Goal: Check status: Check status

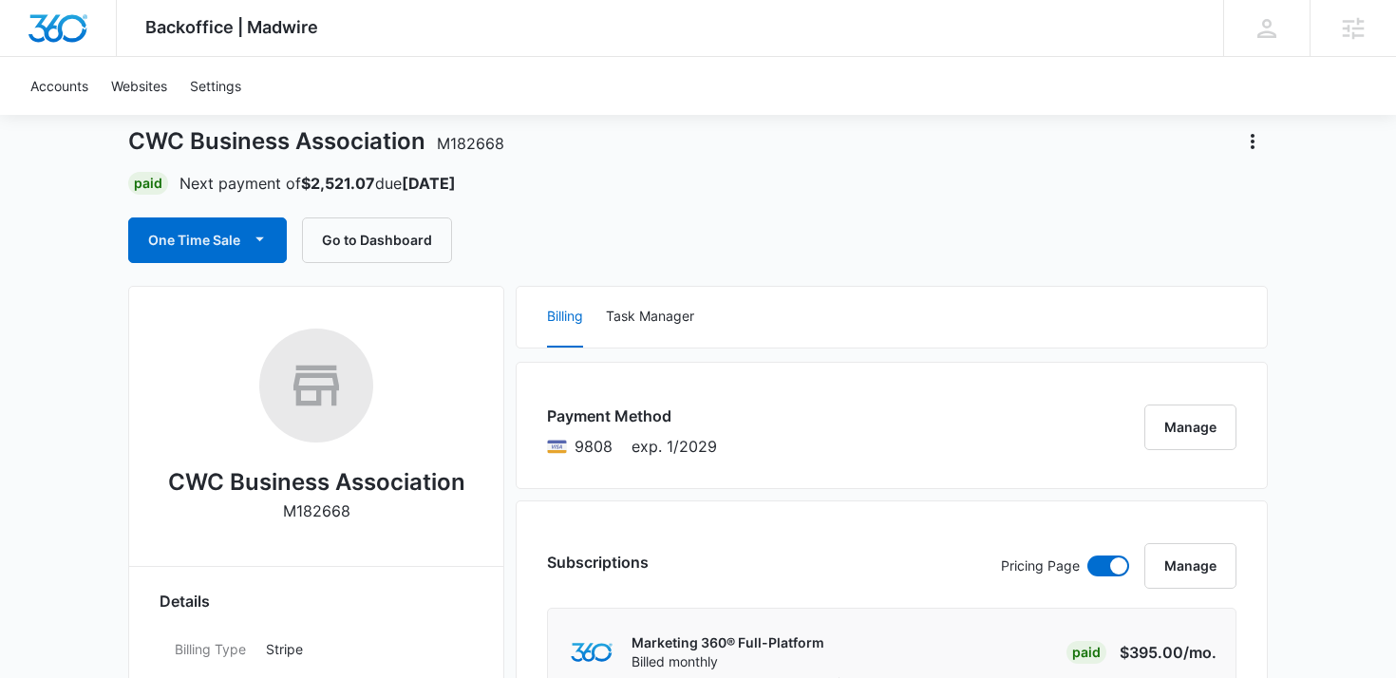
scroll to position [96, 0]
click at [377, 235] on button "Go to Dashboard" at bounding box center [377, 239] width 150 height 46
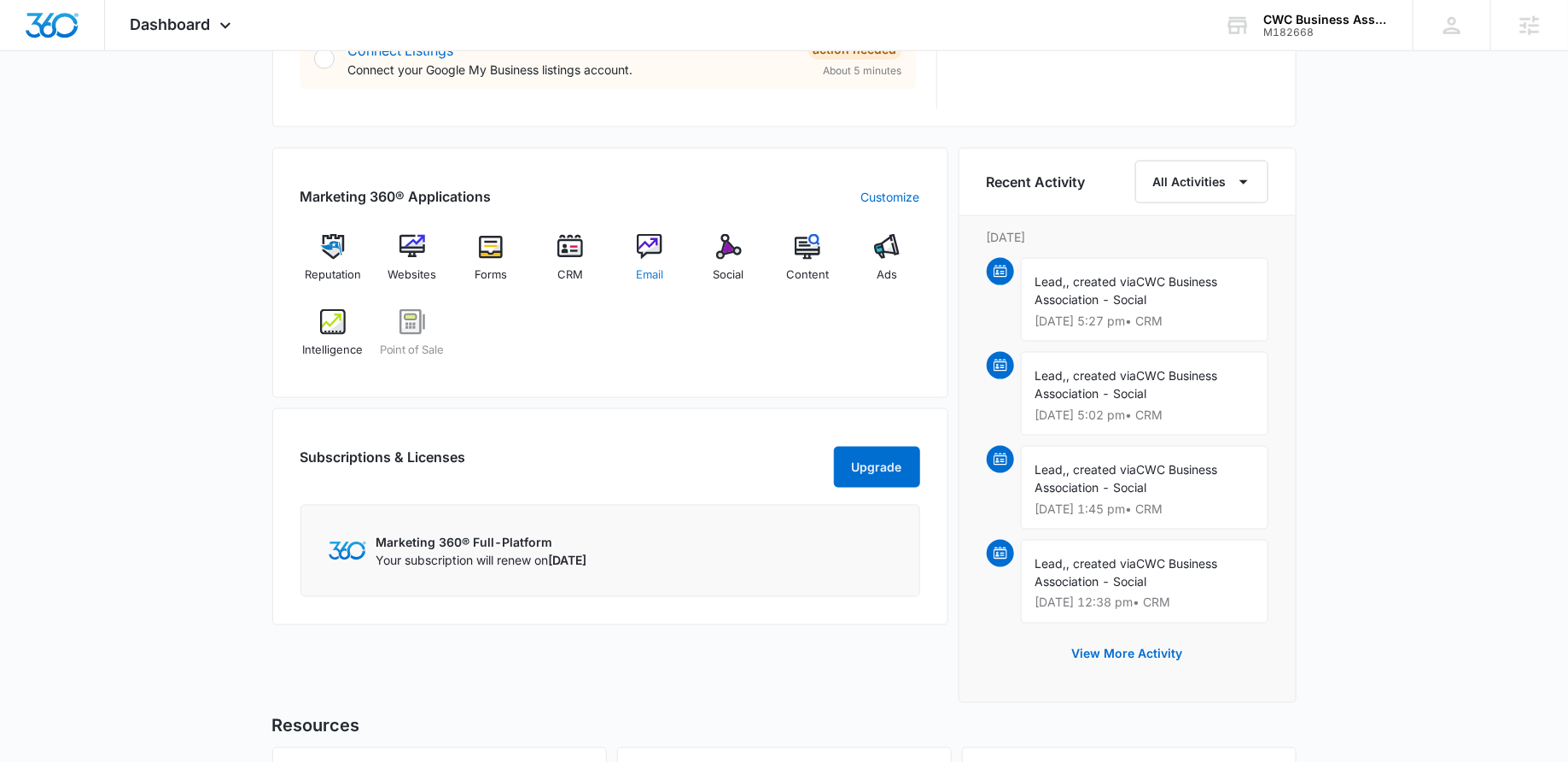
scroll to position [966, 0]
click at [878, 251] on img at bounding box center [886, 246] width 25 height 25
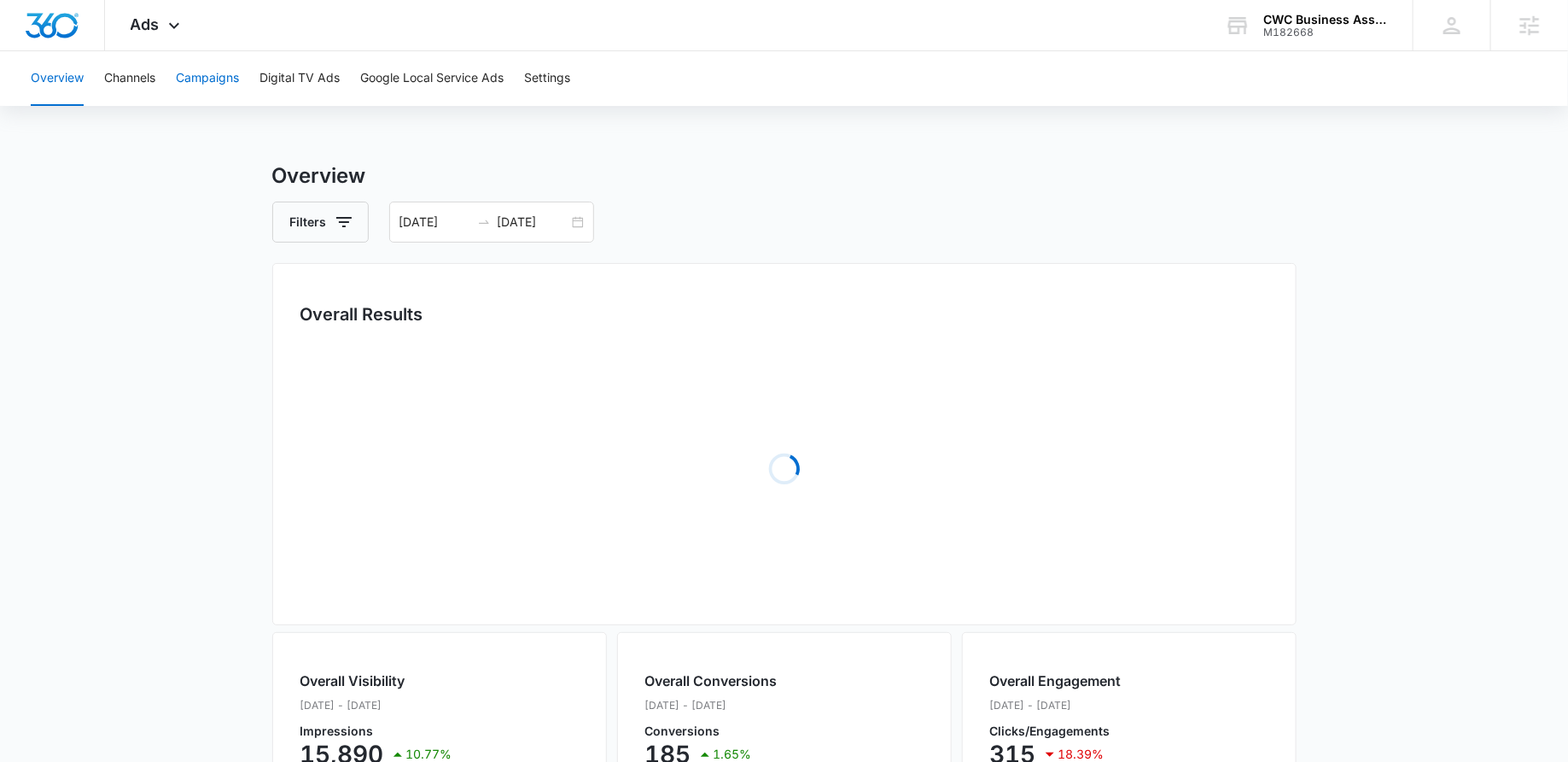
click at [202, 89] on button "Campaigns" at bounding box center [208, 78] width 63 height 55
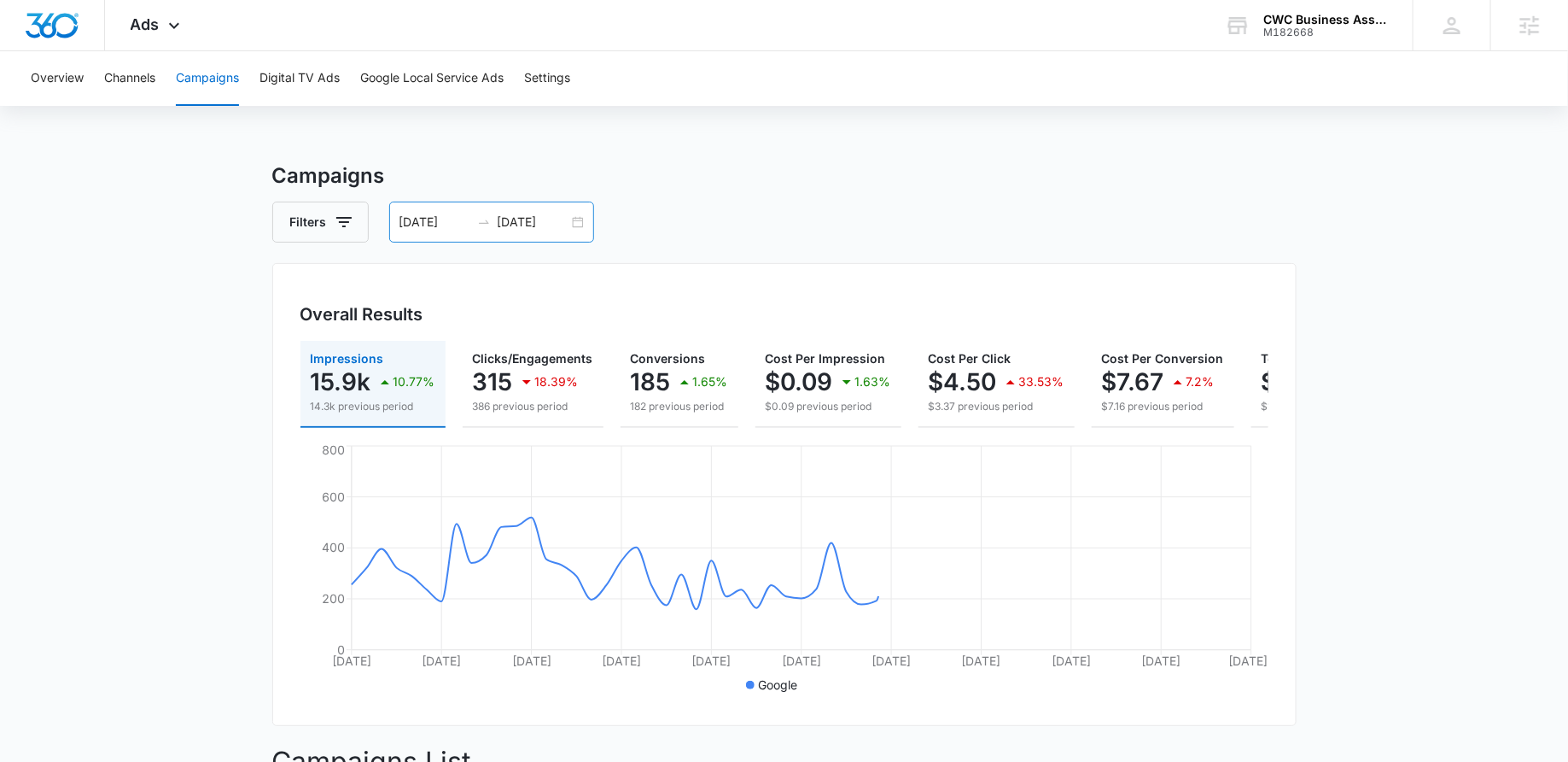
click at [573, 225] on div "08/01/2025 09/30/2025" at bounding box center [492, 222] width 205 height 41
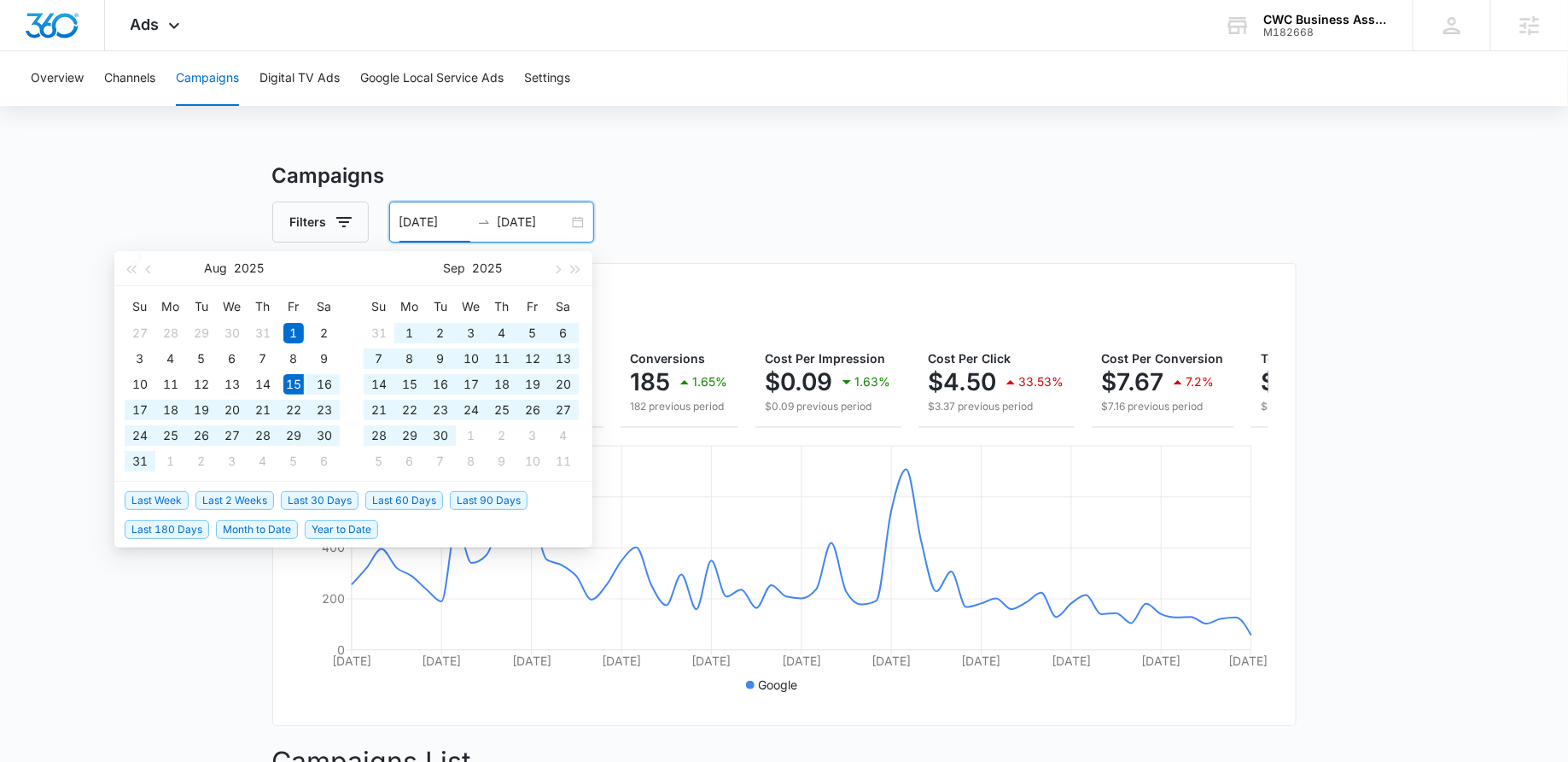
click at [428, 499] on span "Last 60 Days" at bounding box center [404, 500] width 77 height 19
type input "08/15/2025"
type input "10/14/2025"
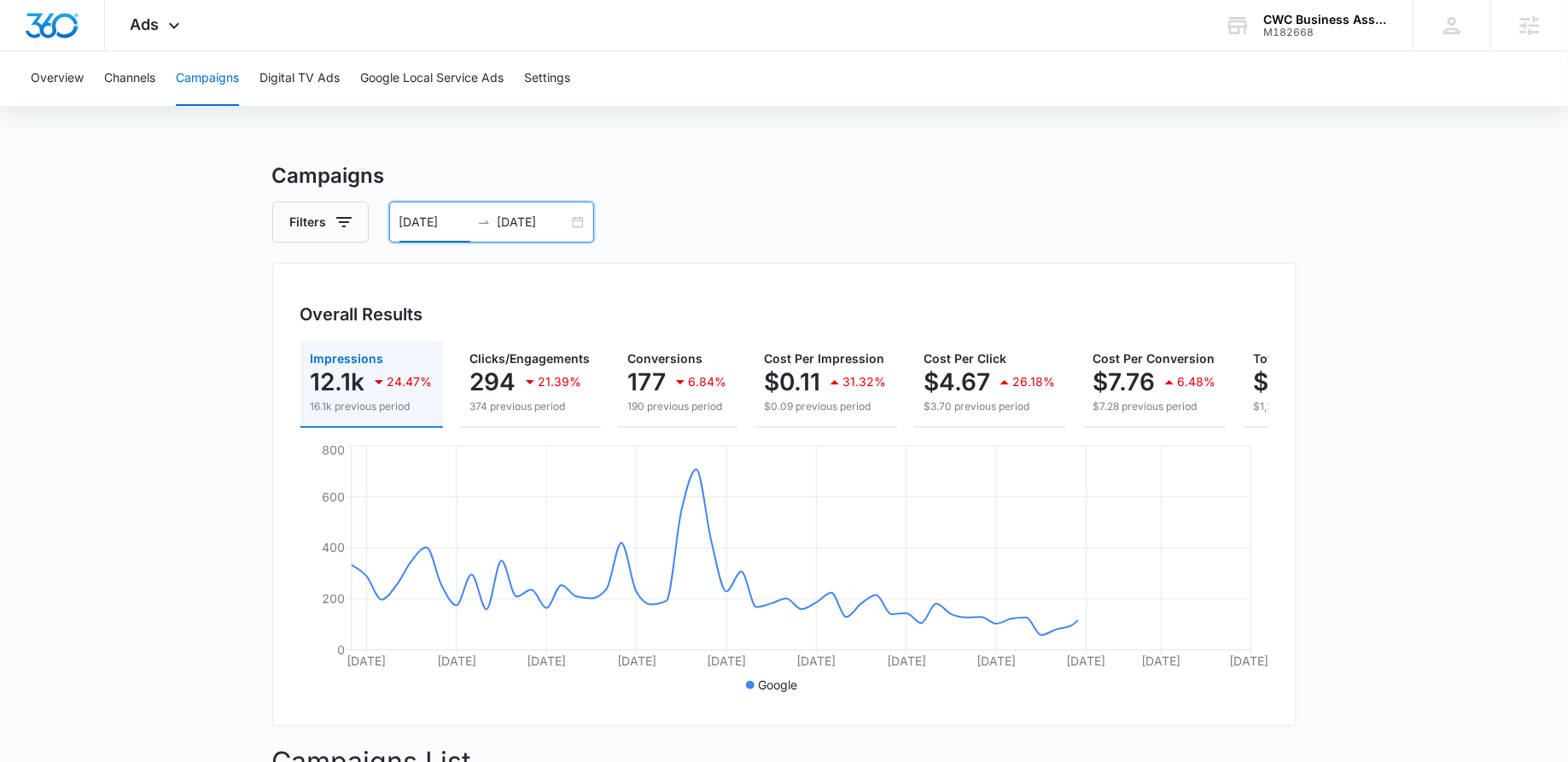
click at [575, 219] on div "08/15/2025 10/14/2025" at bounding box center [492, 222] width 205 height 41
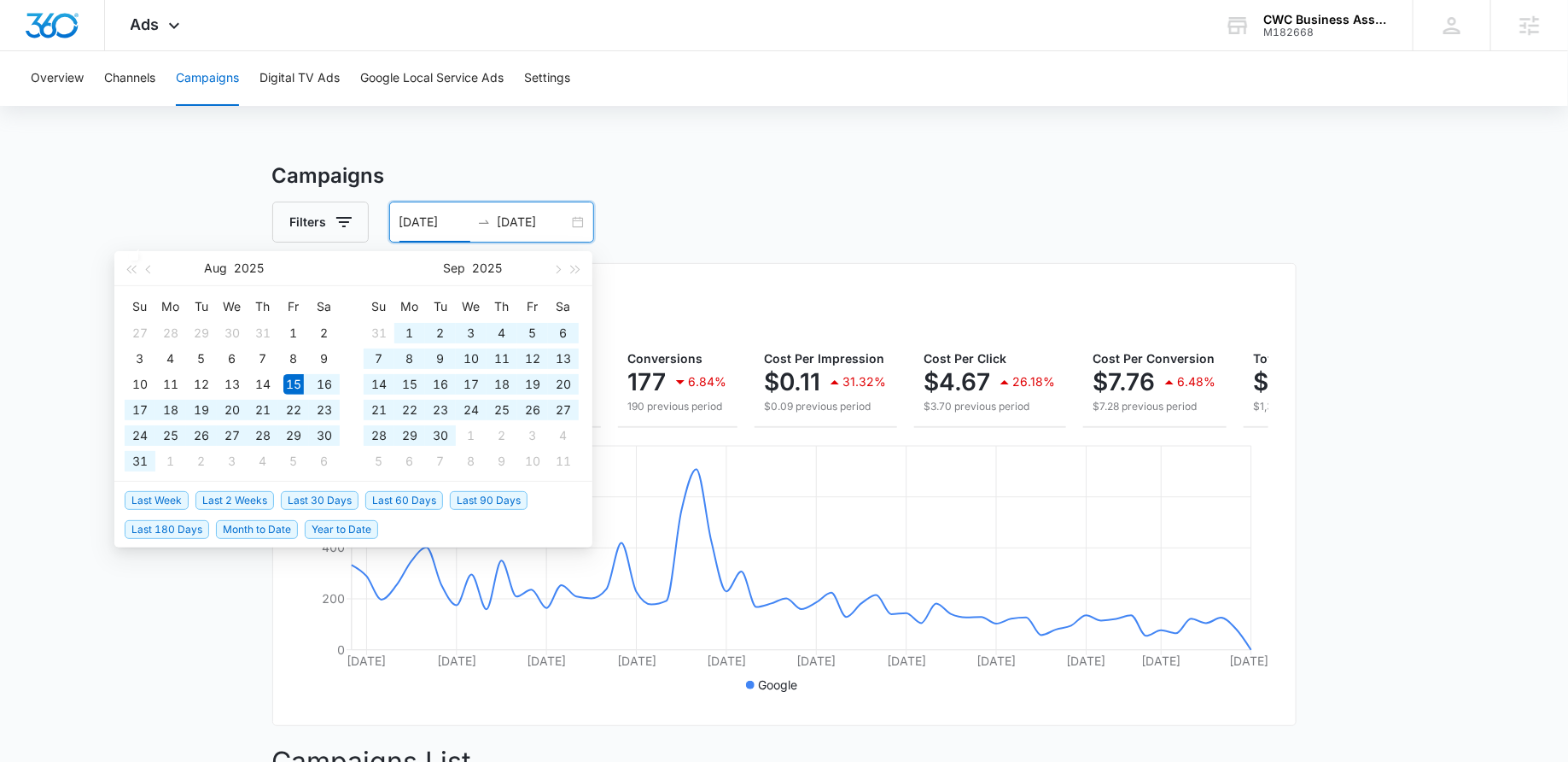
click at [307, 491] on span "Last 30 Days" at bounding box center [319, 500] width 77 height 19
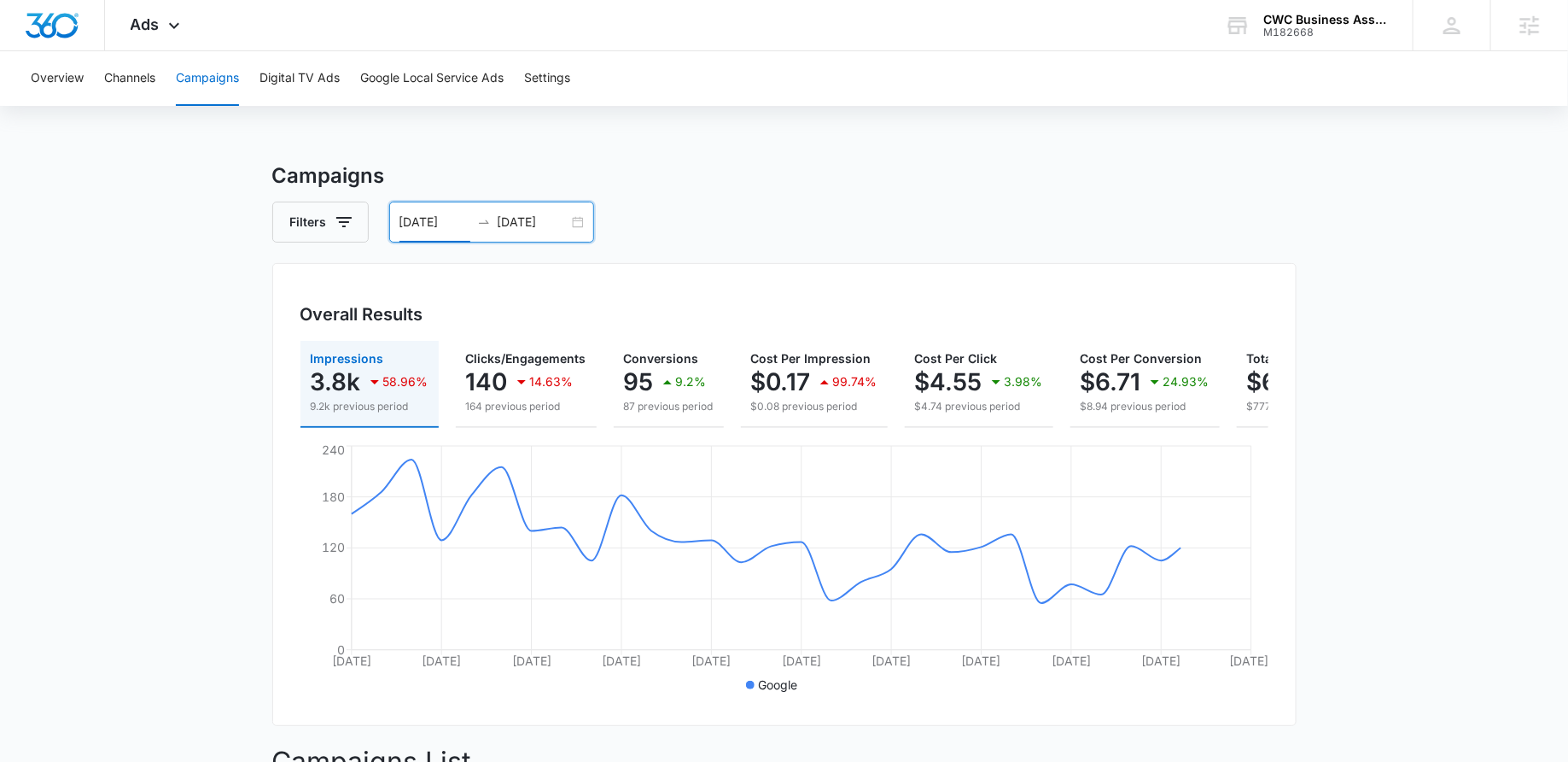
click at [586, 211] on div "09/14/2025 10/14/2025" at bounding box center [492, 222] width 205 height 41
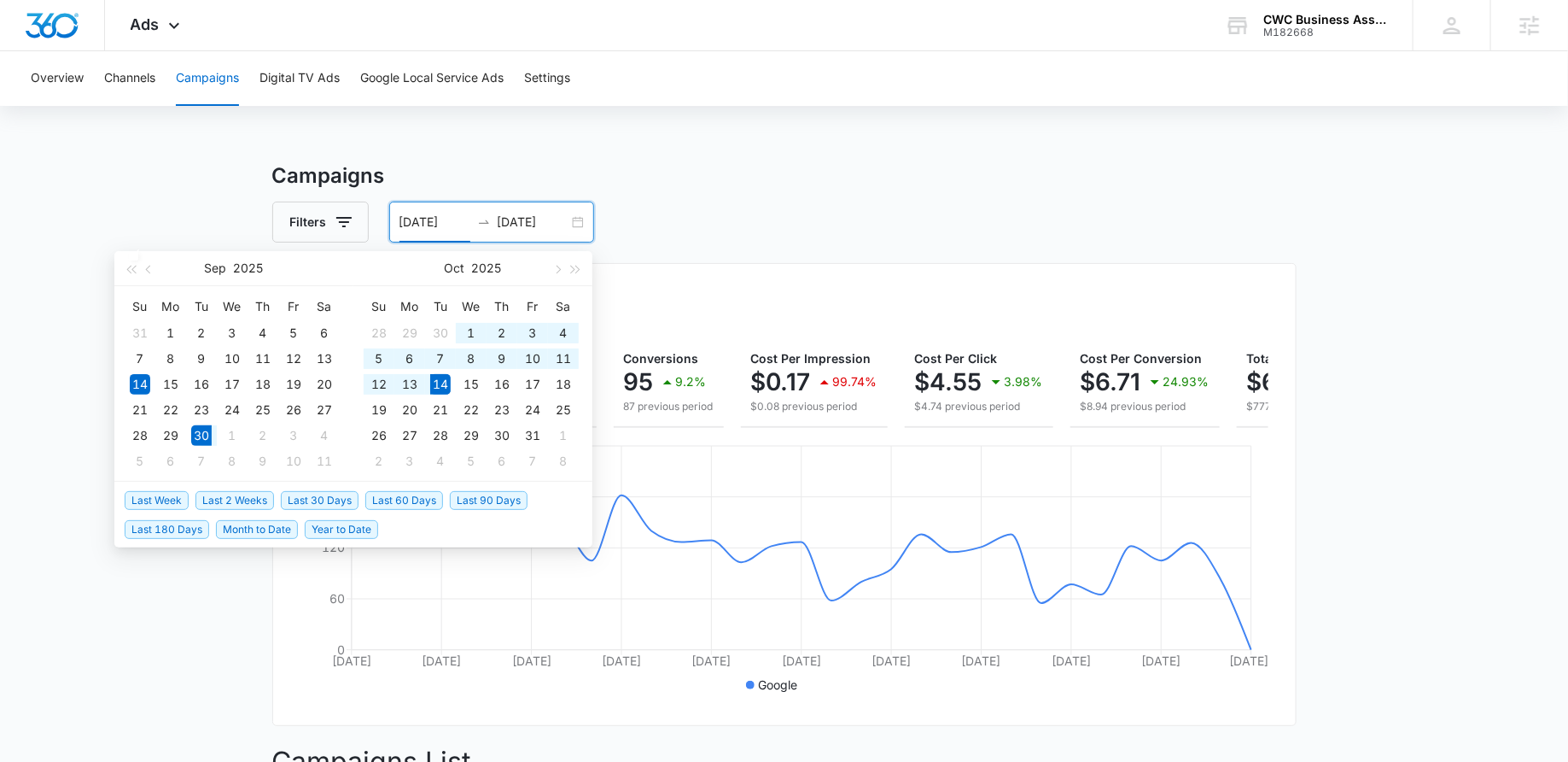
click at [235, 506] on span "Last 2 Weeks" at bounding box center [234, 500] width 78 height 19
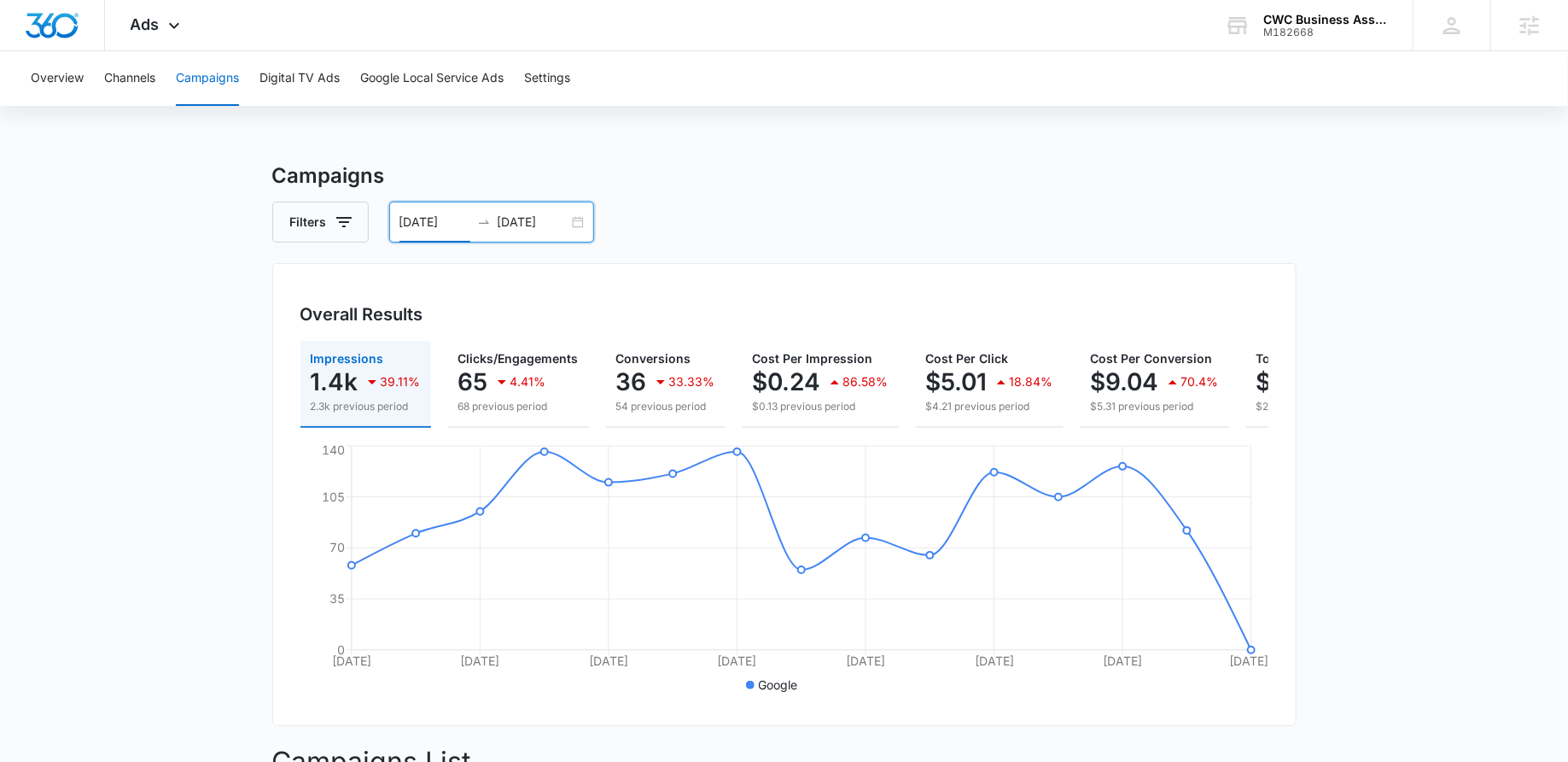
click at [575, 223] on div "09/30/2025 10/14/2025" at bounding box center [492, 222] width 205 height 41
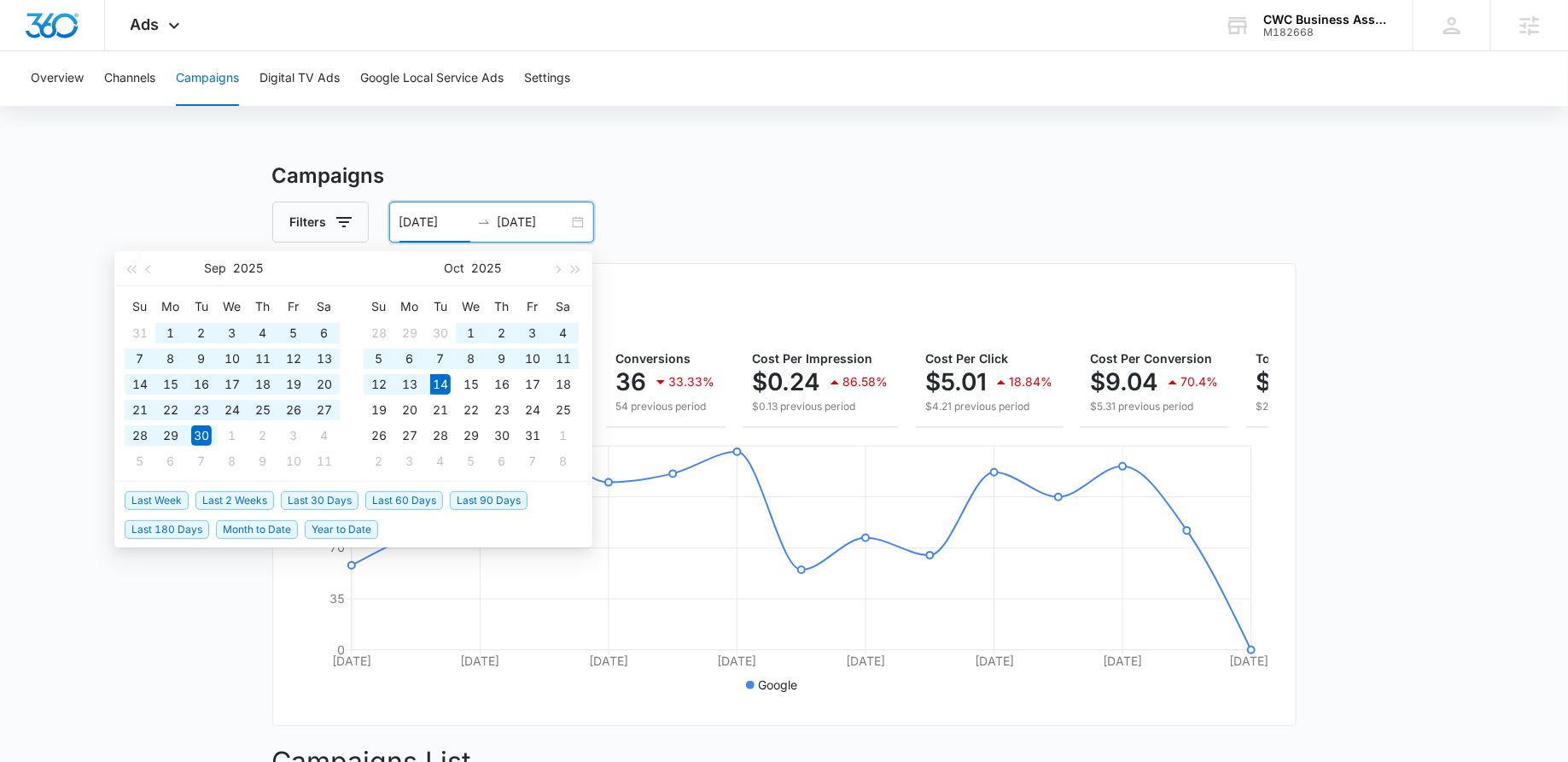
click at [175, 528] on span "Last 180 Days" at bounding box center [167, 529] width 85 height 19
type input "04/17/2025"
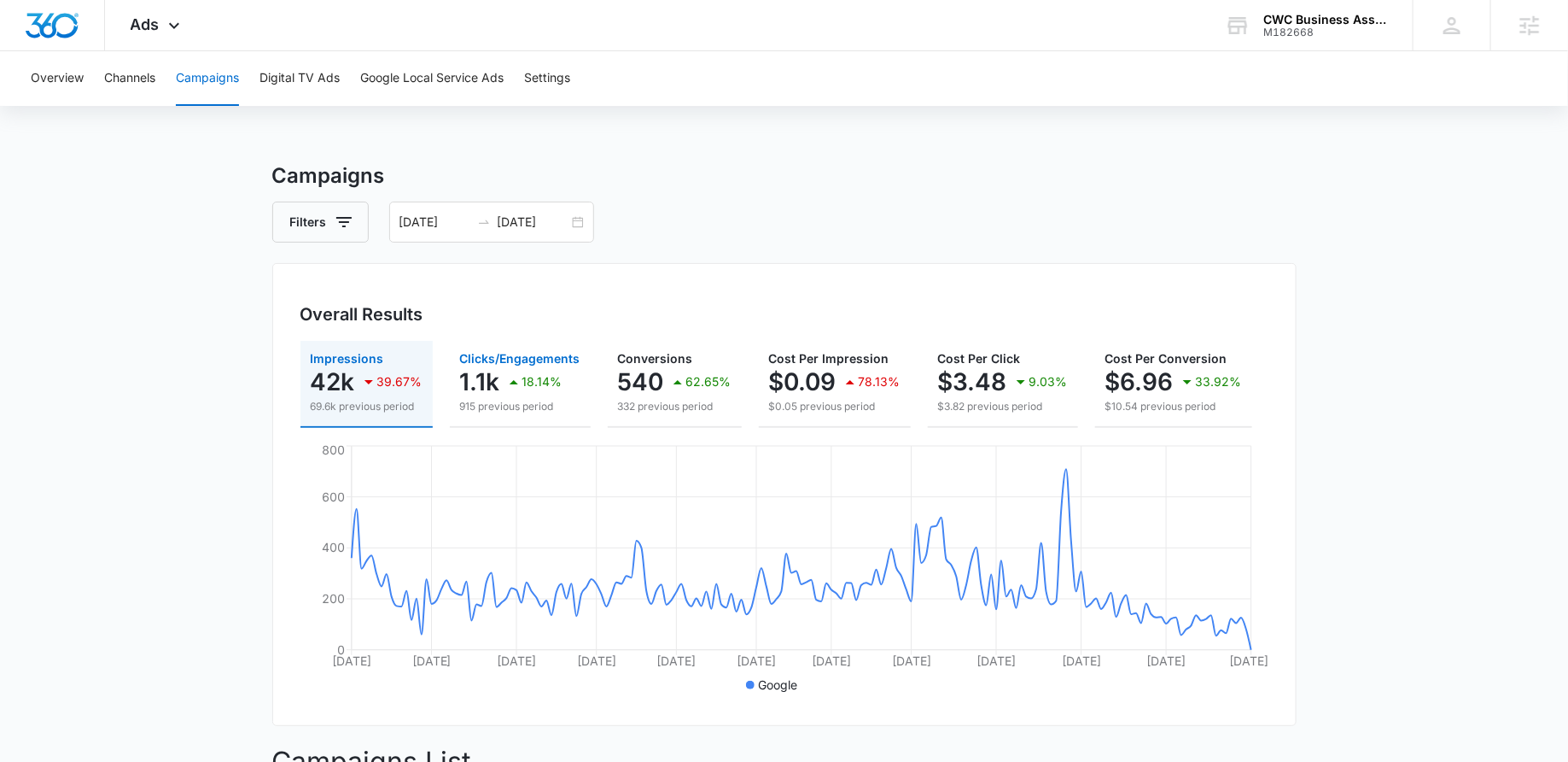
click at [525, 395] on div "18.14%" at bounding box center [533, 381] width 59 height 34
